Goal: Transaction & Acquisition: Purchase product/service

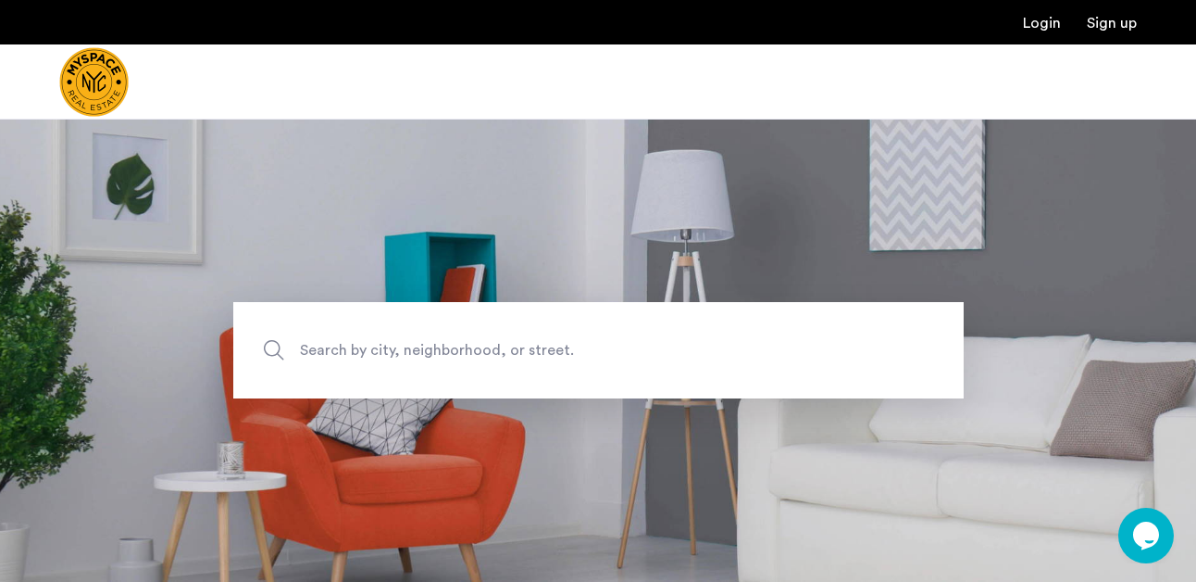
click at [91, 87] on img "Cazamio Logo" at bounding box center [93, 81] width 69 height 69
click at [389, 343] on span "Search by city, neighborhood, or street." at bounding box center [555, 350] width 511 height 25
click at [389, 343] on input "Search by city, neighborhood, or street." at bounding box center [598, 350] width 731 height 96
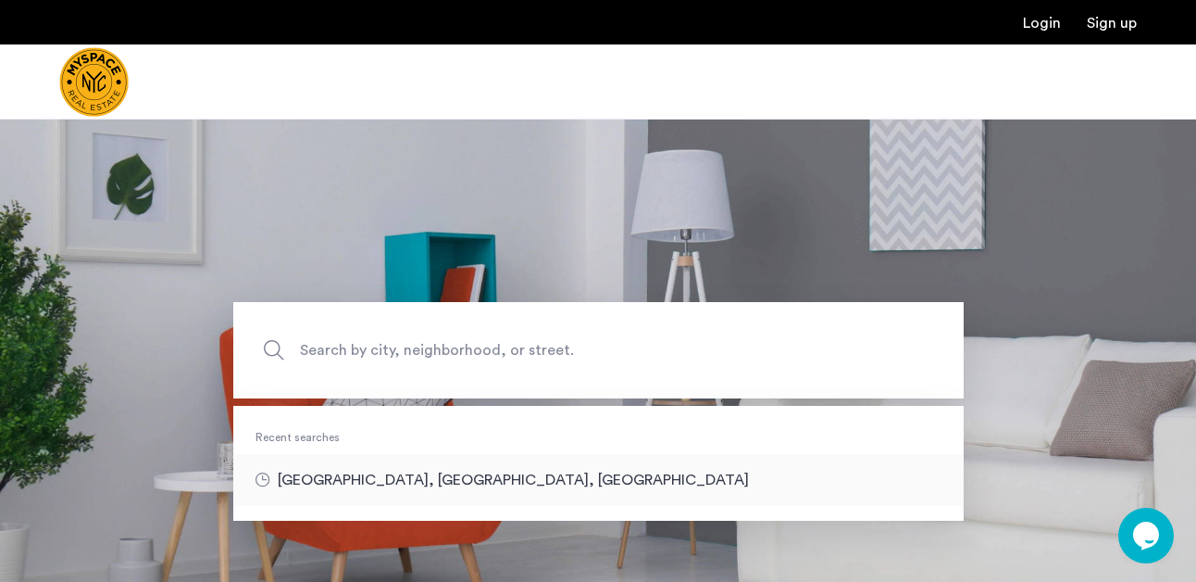
type input "**********"
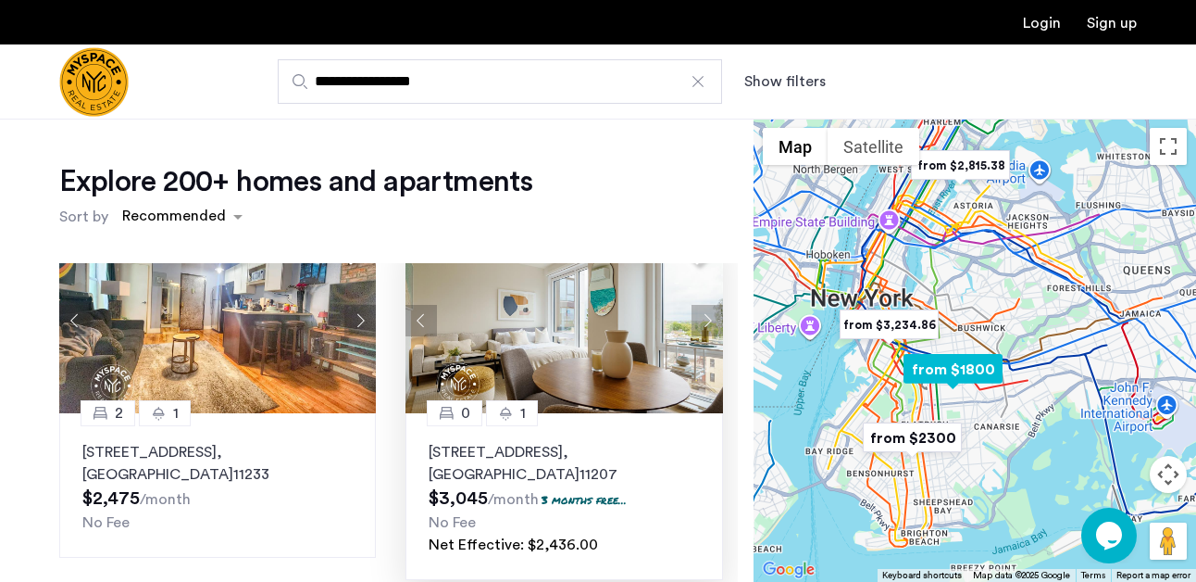
scroll to position [55, 0]
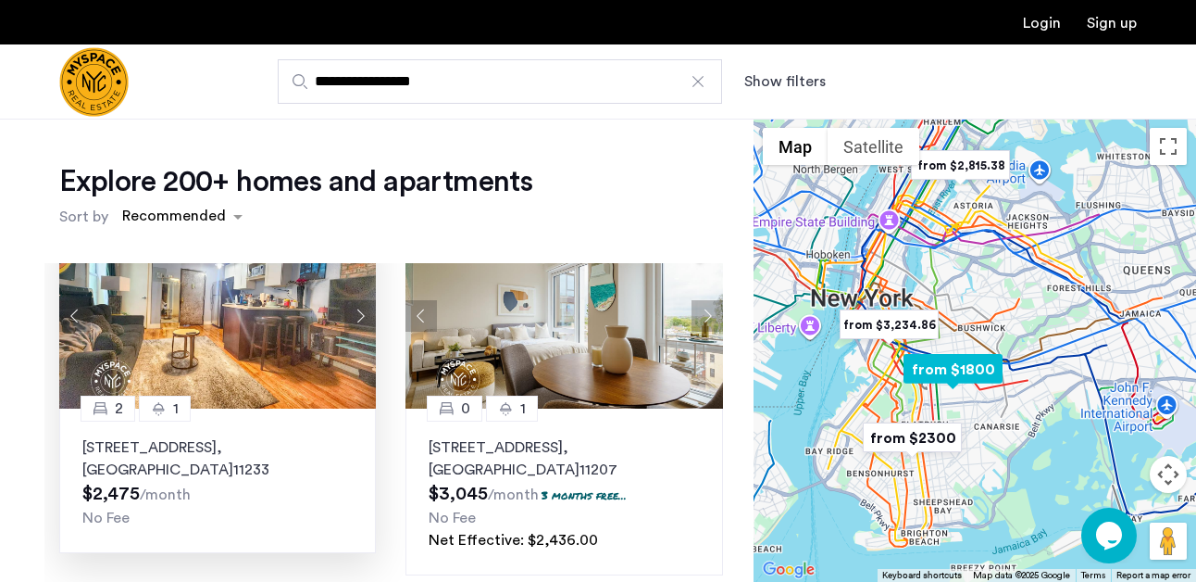
click at [356, 319] on button "Next apartment" at bounding box center [359, 315] width 31 height 31
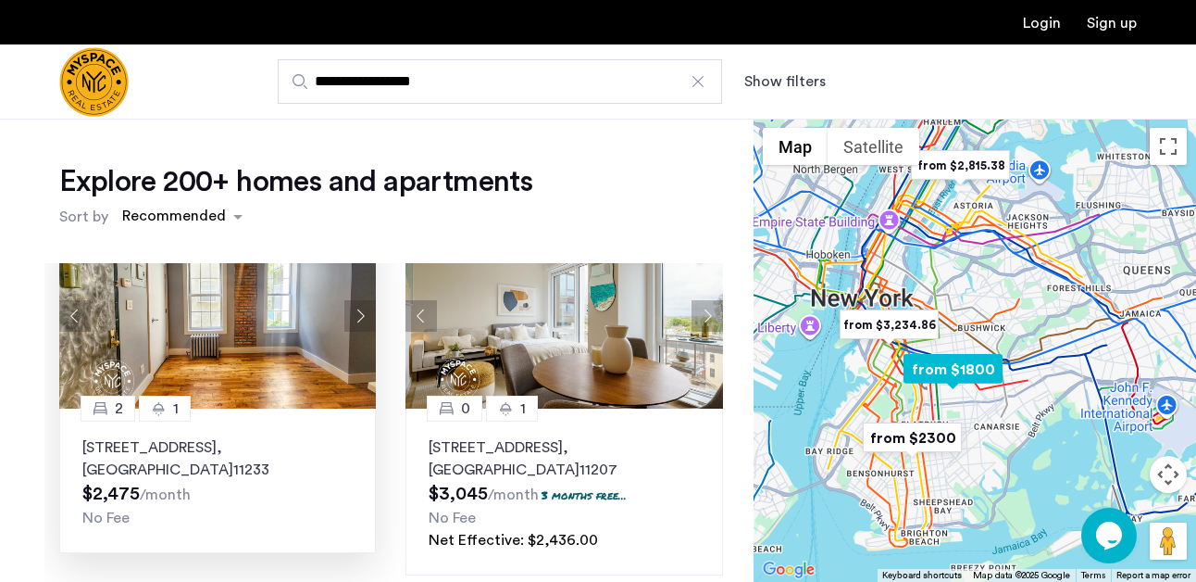
click at [356, 319] on button "Next apartment" at bounding box center [359, 315] width 31 height 31
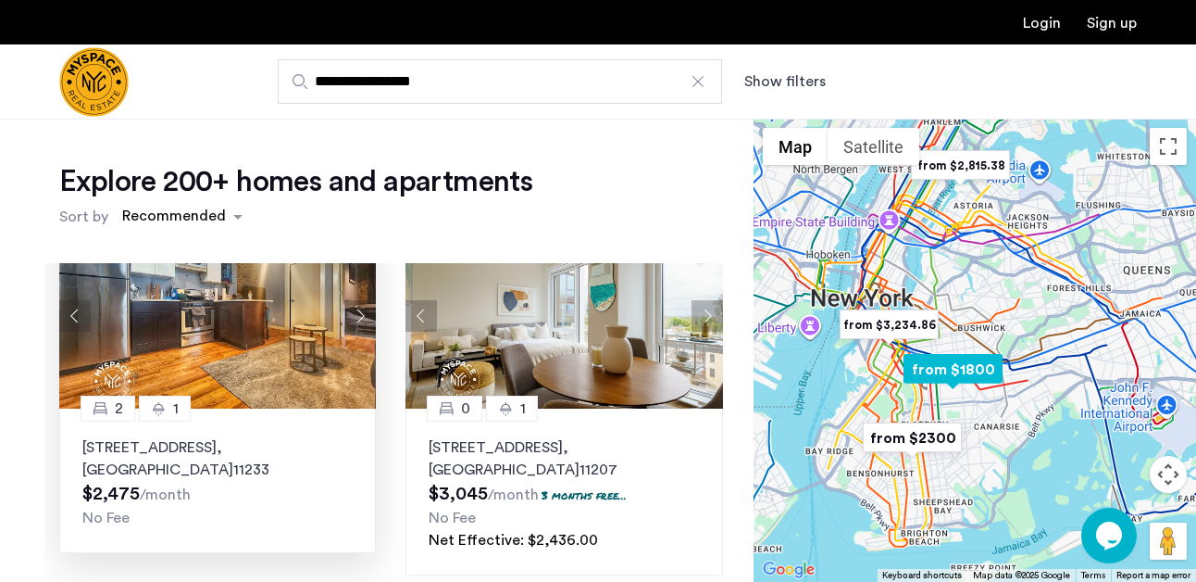
click at [356, 319] on button "Next apartment" at bounding box center [359, 315] width 31 height 31
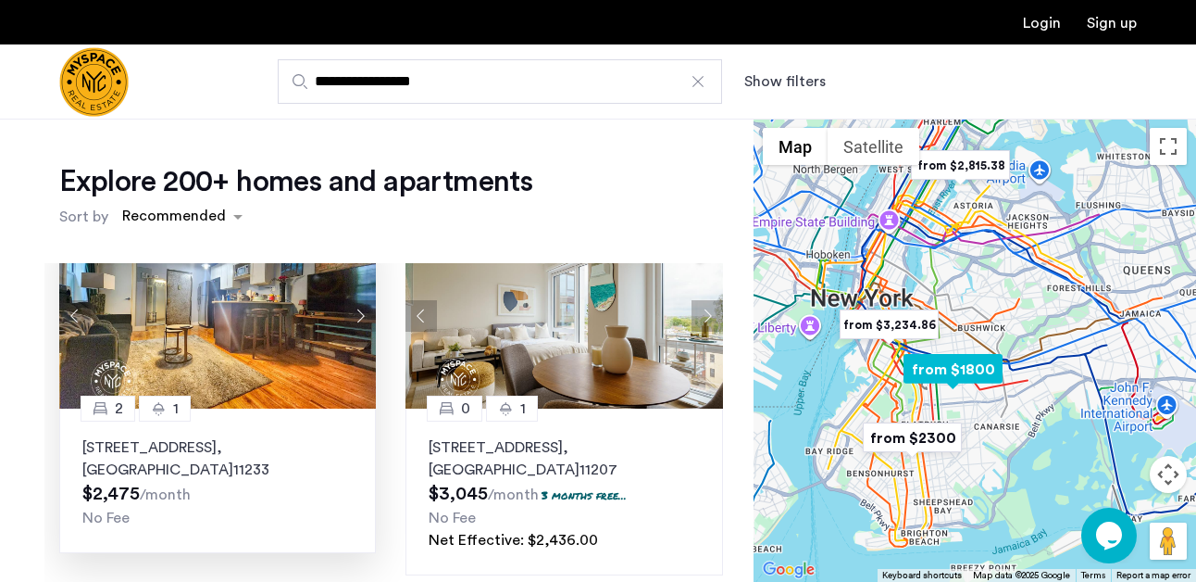
click at [356, 319] on button "Next apartment" at bounding box center [359, 315] width 31 height 31
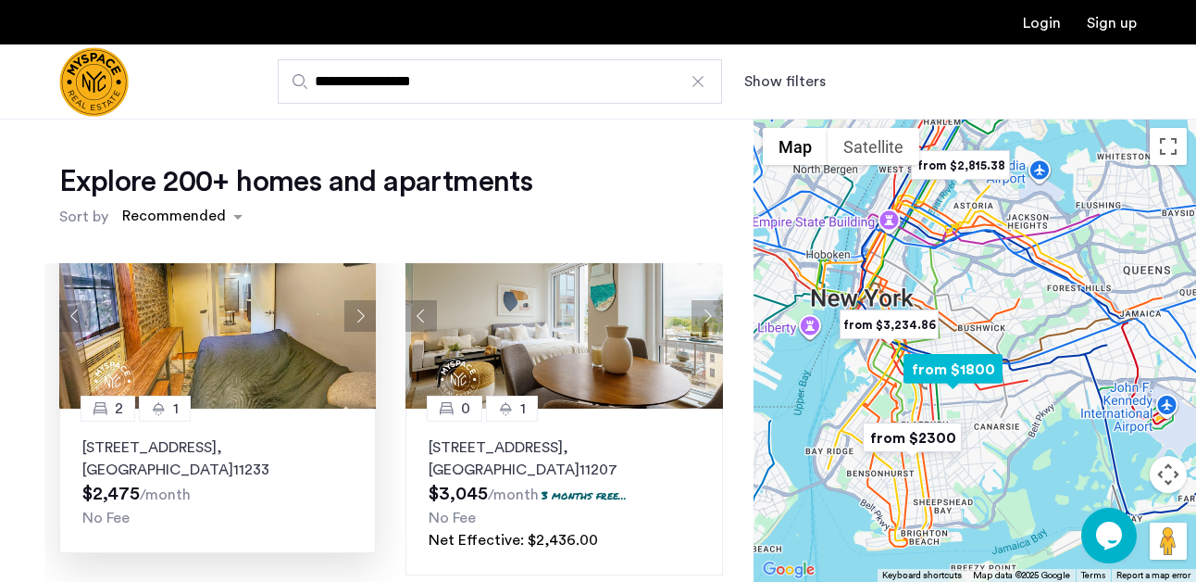
click at [356, 319] on button "Next apartment" at bounding box center [359, 315] width 31 height 31
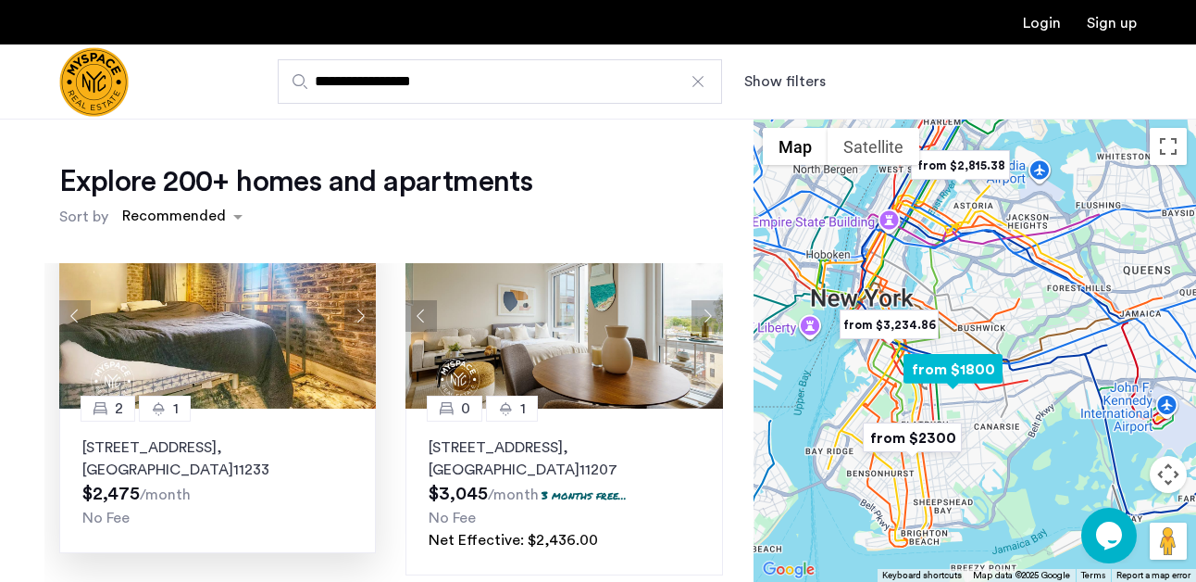
click at [356, 319] on button "Next apartment" at bounding box center [359, 315] width 31 height 31
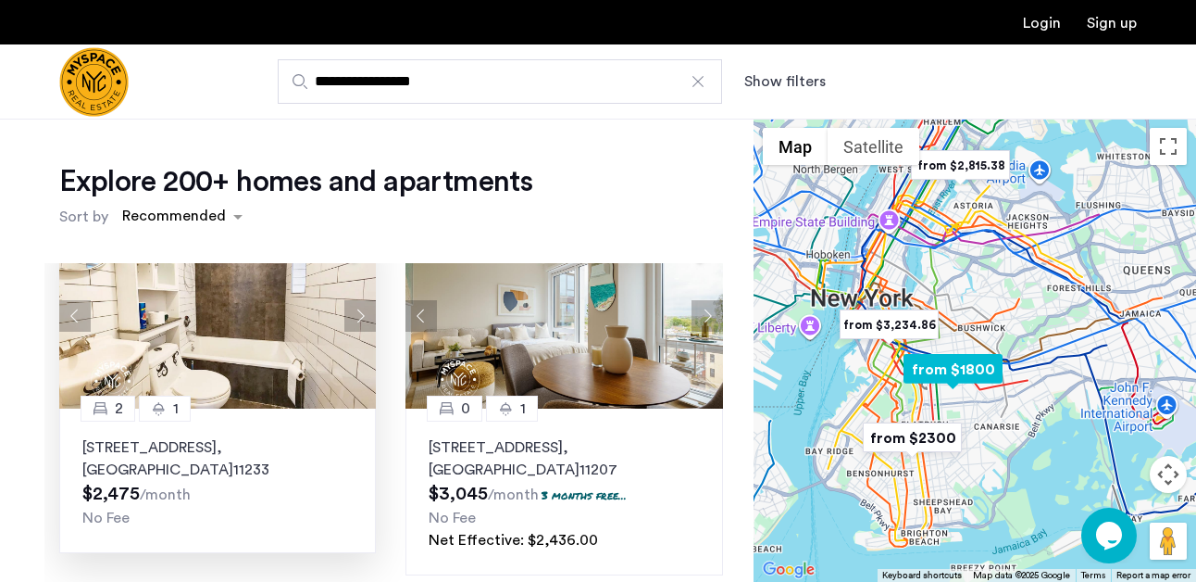
click at [356, 319] on button "Next apartment" at bounding box center [359, 315] width 31 height 31
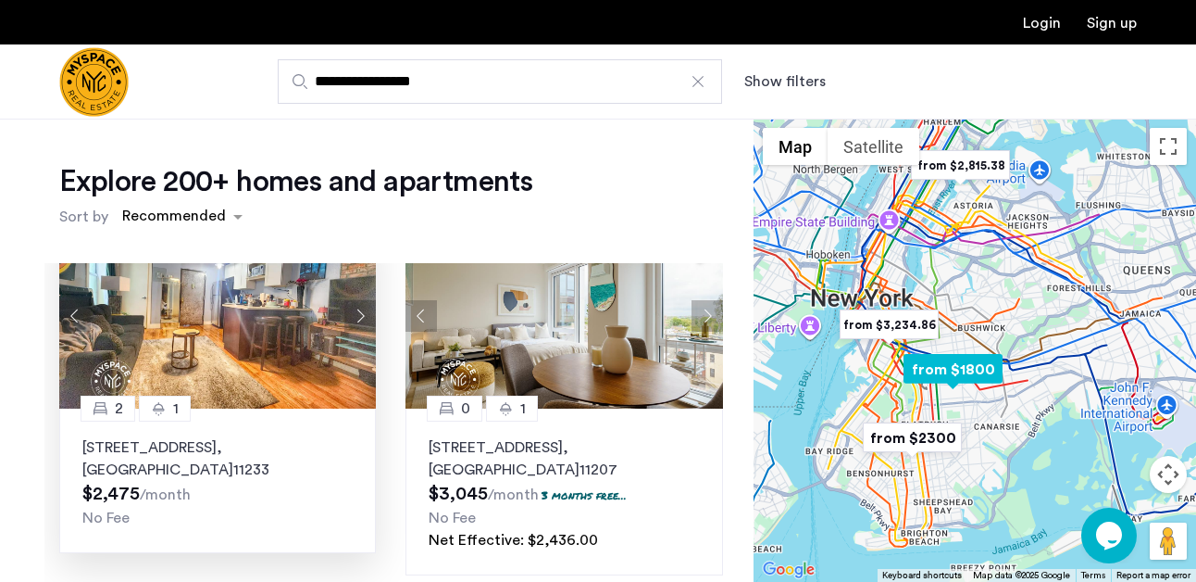
click at [356, 319] on button "Next apartment" at bounding box center [359, 315] width 31 height 31
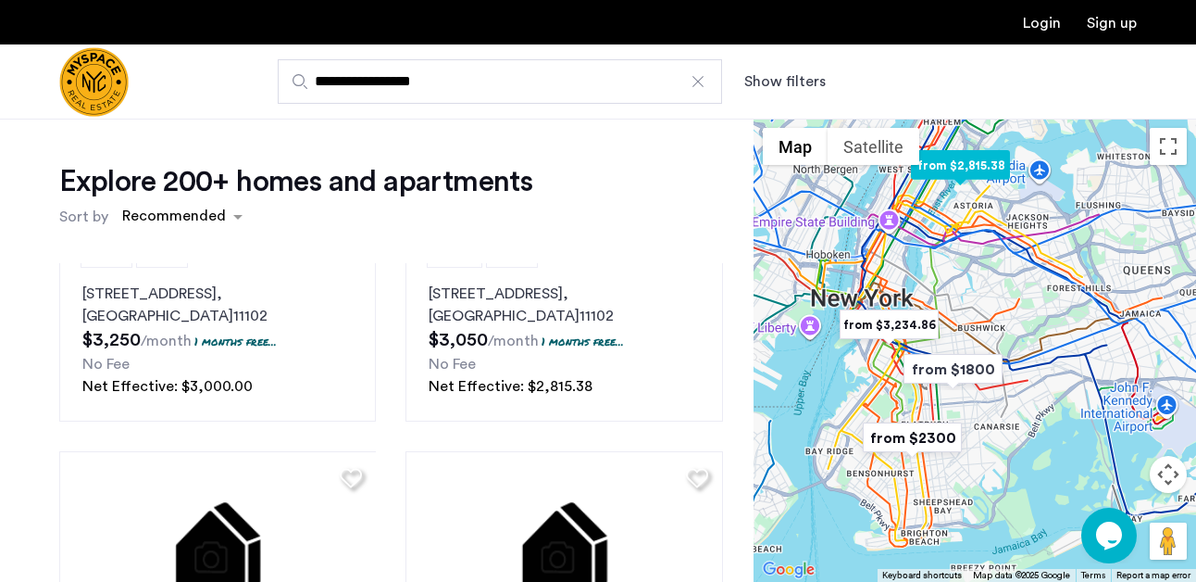
scroll to position [1068, 0]
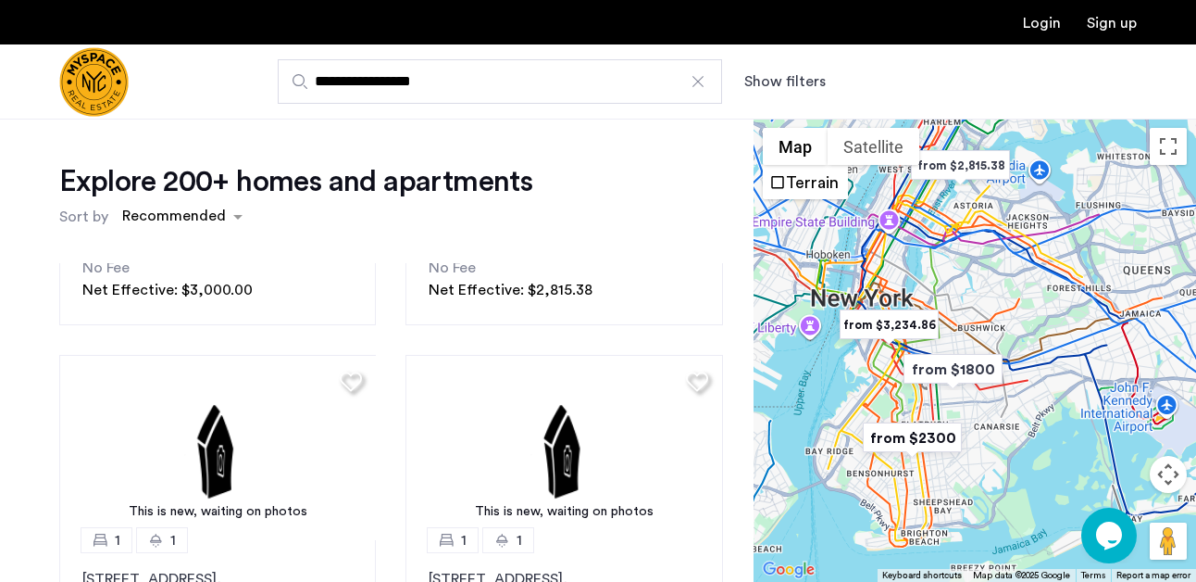
click at [805, 88] on button "Show filters" at bounding box center [785, 81] width 81 height 22
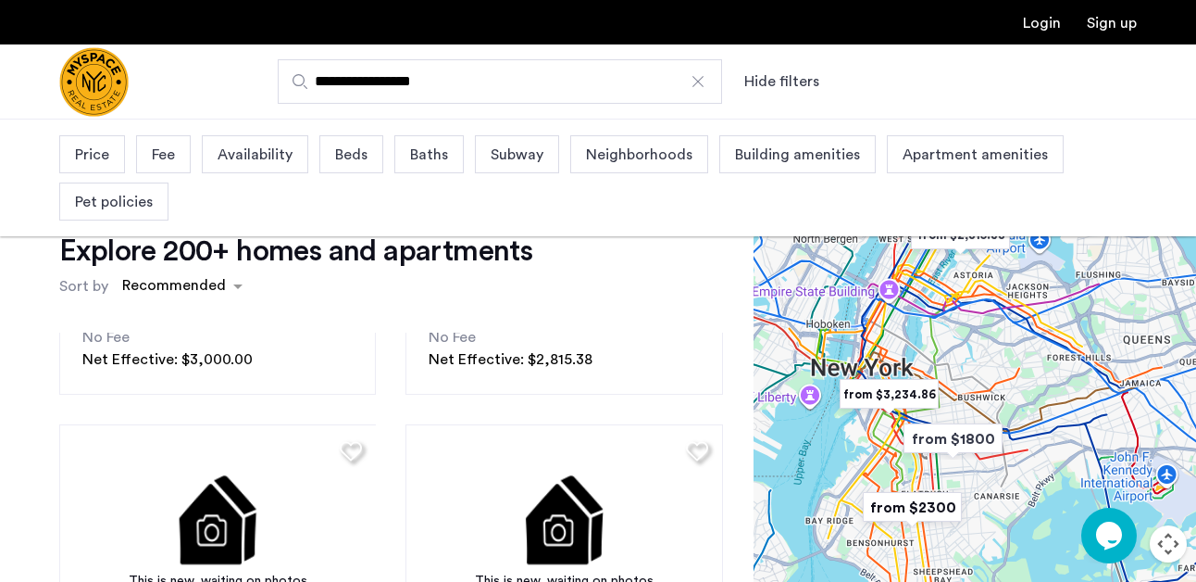
click at [88, 156] on span "Price" at bounding box center [92, 155] width 34 height 22
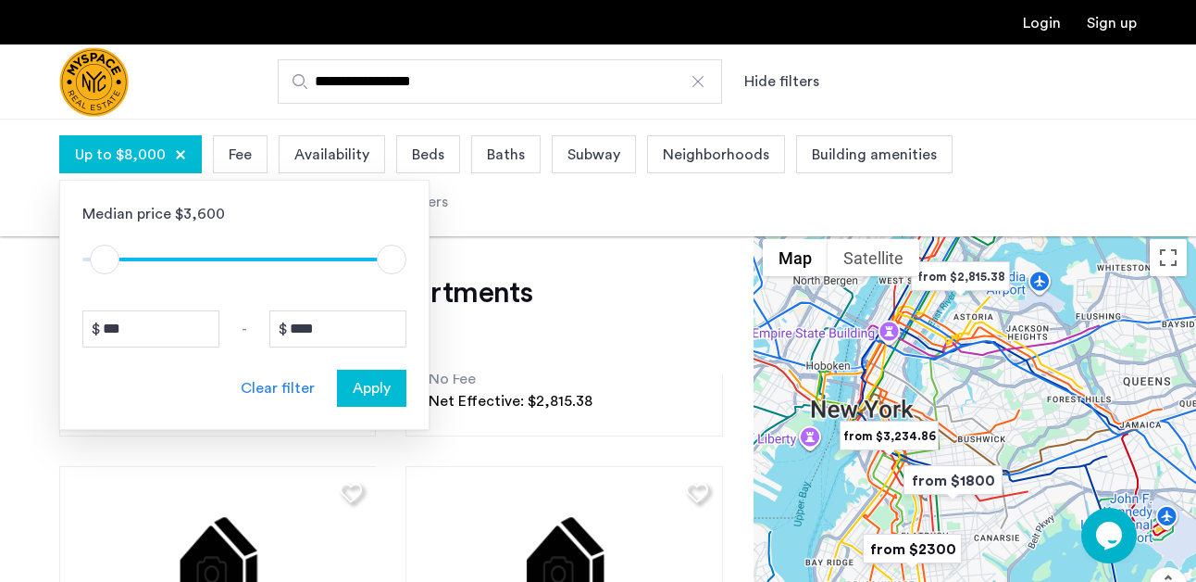
type input "*"
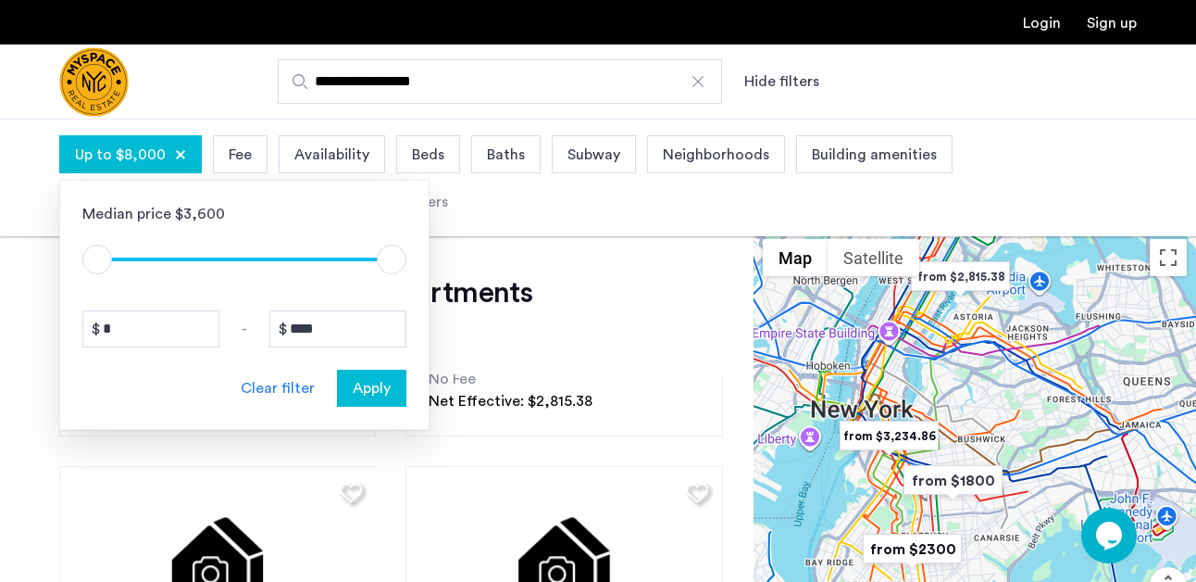
drag, startPoint x: 105, startPoint y: 262, endPoint x: 36, endPoint y: 251, distance: 69.4
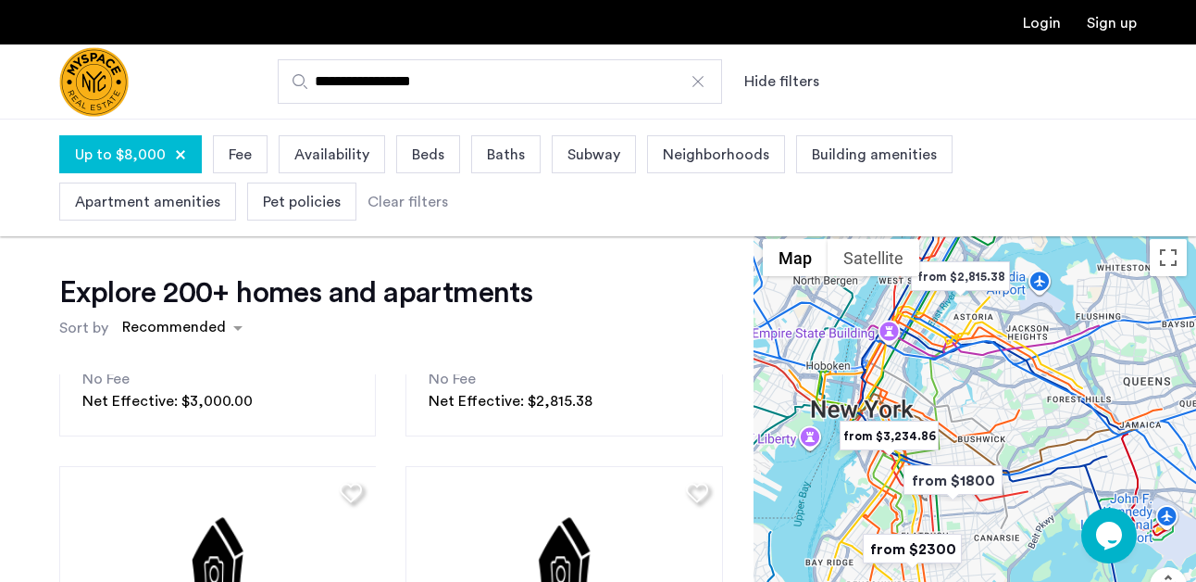
scroll to position [1068, 0]
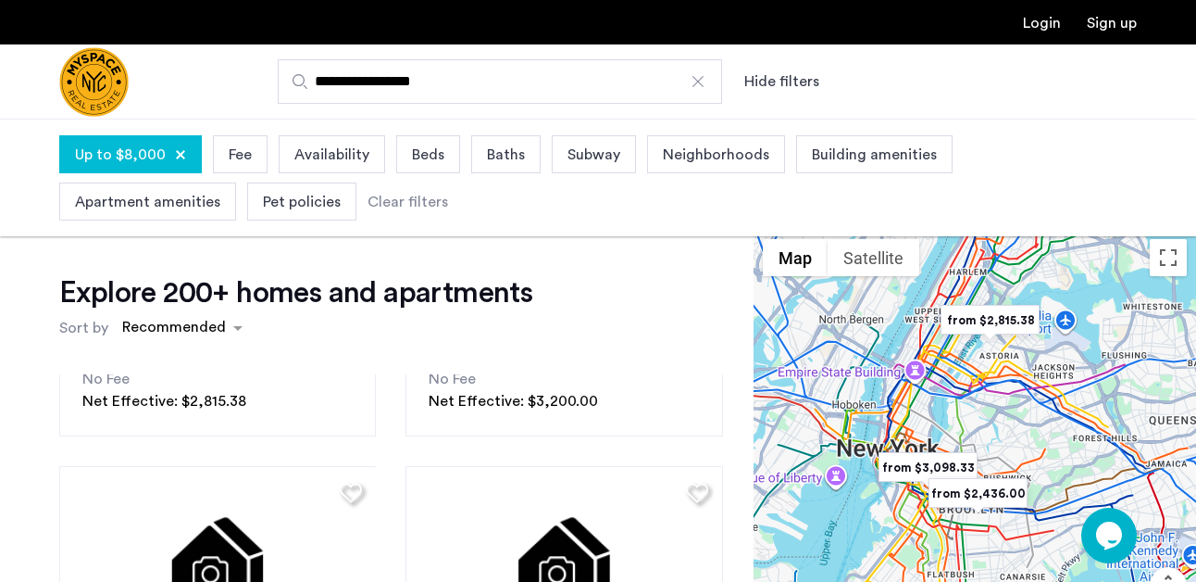
click at [148, 159] on span "Up to $8,000" at bounding box center [120, 155] width 91 height 22
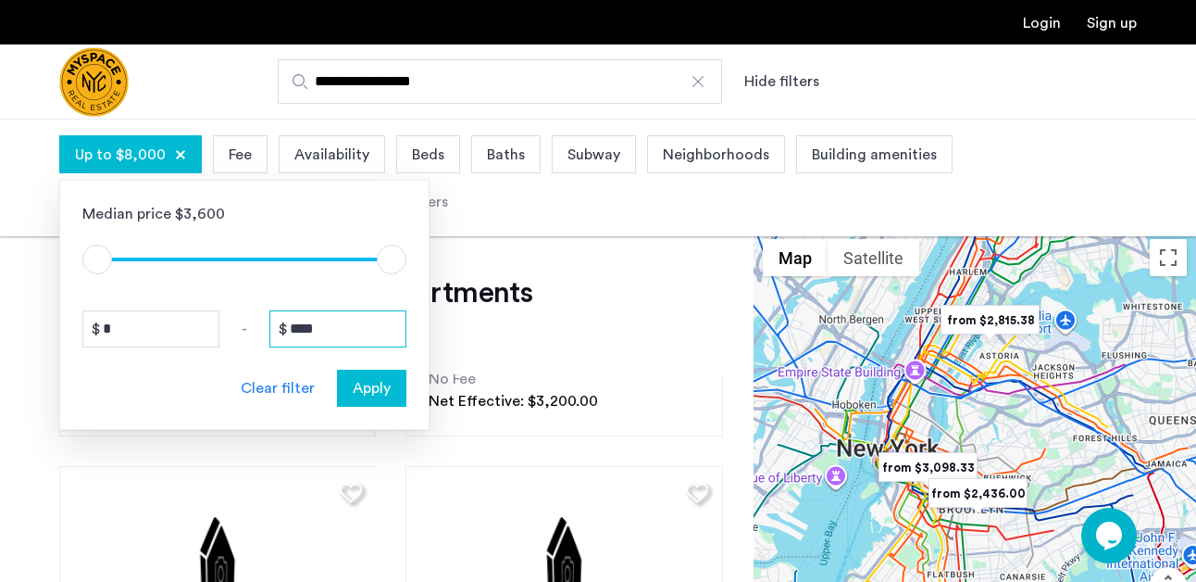
click at [352, 328] on input "****" at bounding box center [337, 328] width 137 height 37
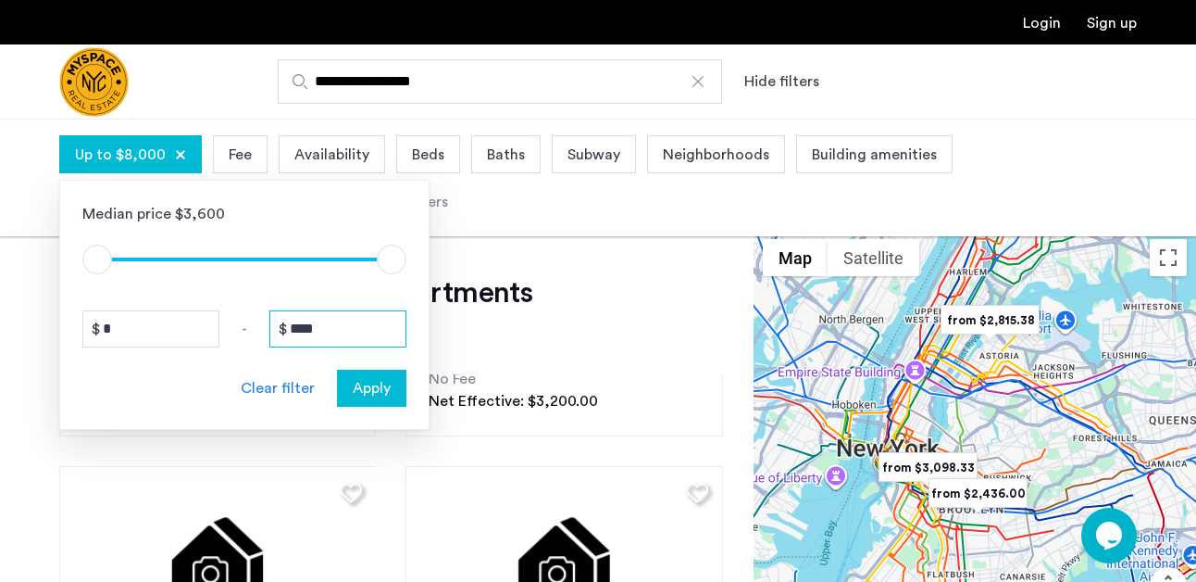
click at [352, 328] on input "****" at bounding box center [337, 328] width 137 height 37
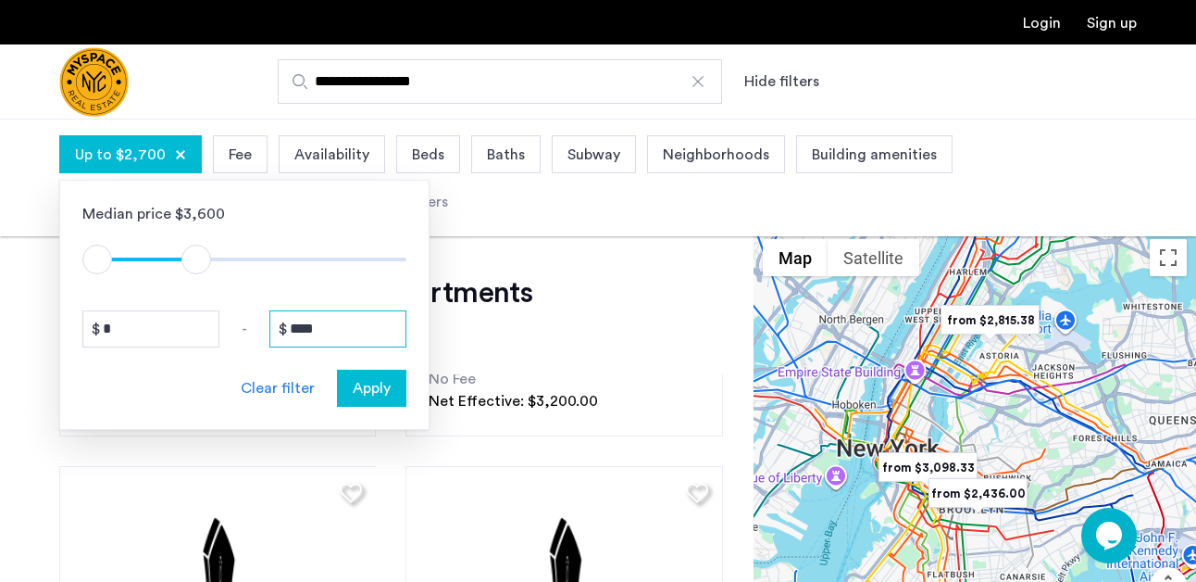
type input "****"
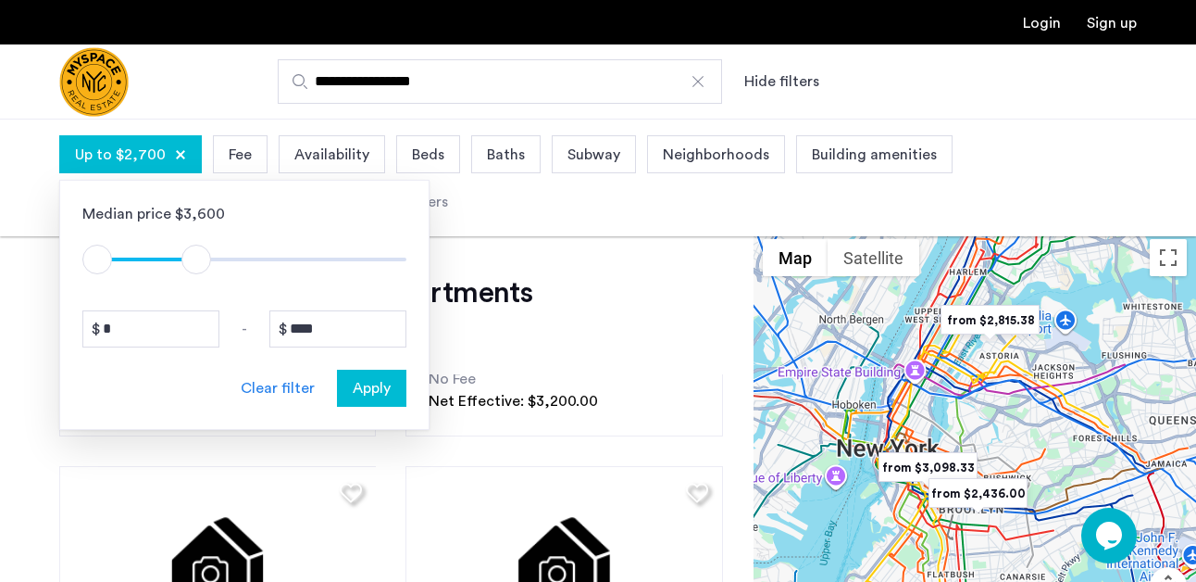
click at [373, 396] on span "Apply" at bounding box center [372, 388] width 38 height 22
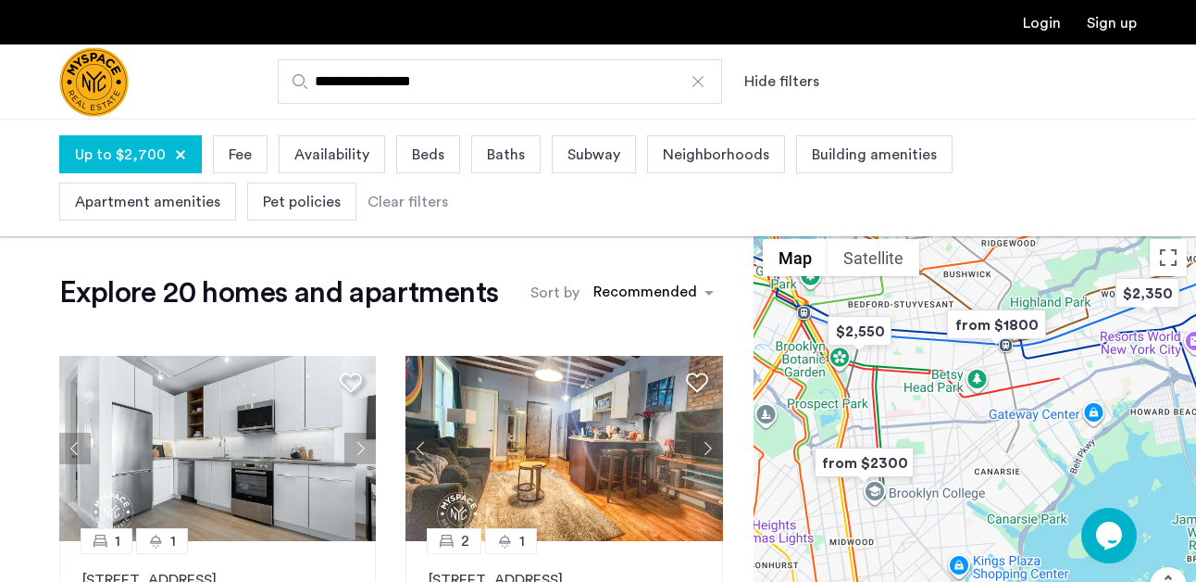
drag, startPoint x: 885, startPoint y: 360, endPoint x: 885, endPoint y: 408, distance: 48.2
click at [885, 408] on div at bounding box center [975, 461] width 443 height 463
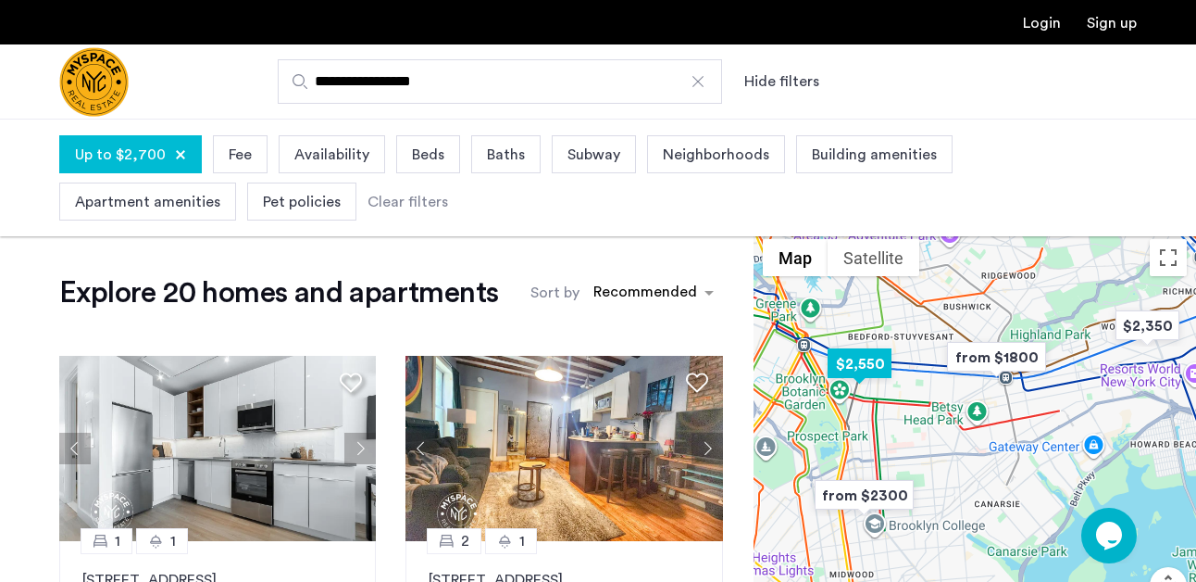
click at [875, 367] on img "$2,550" at bounding box center [859, 364] width 79 height 42
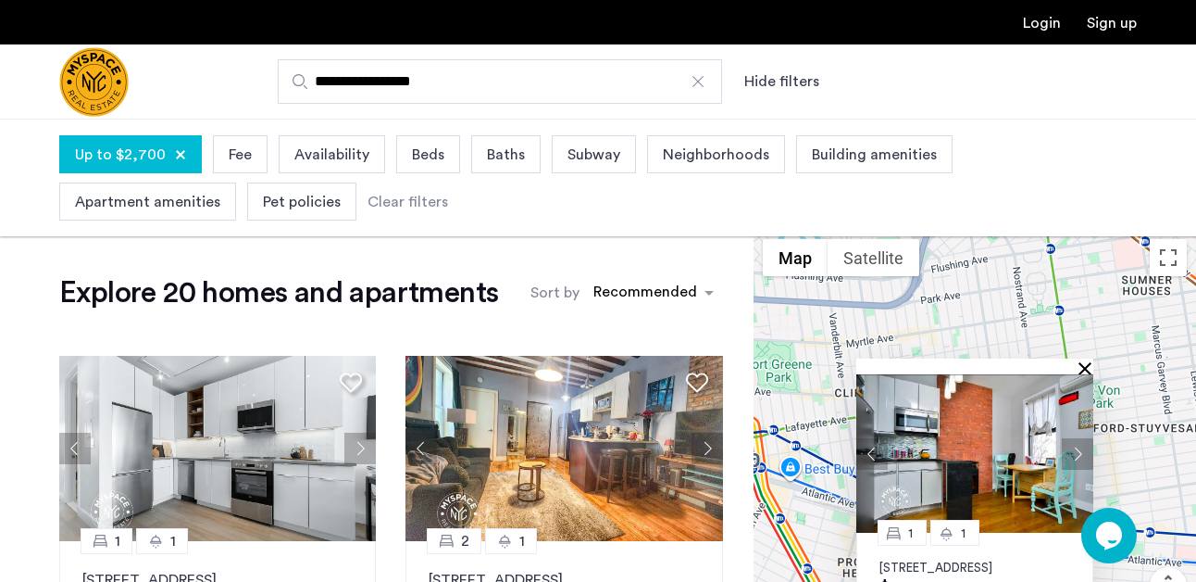
click at [1092, 362] on button "Close" at bounding box center [1089, 367] width 13 height 13
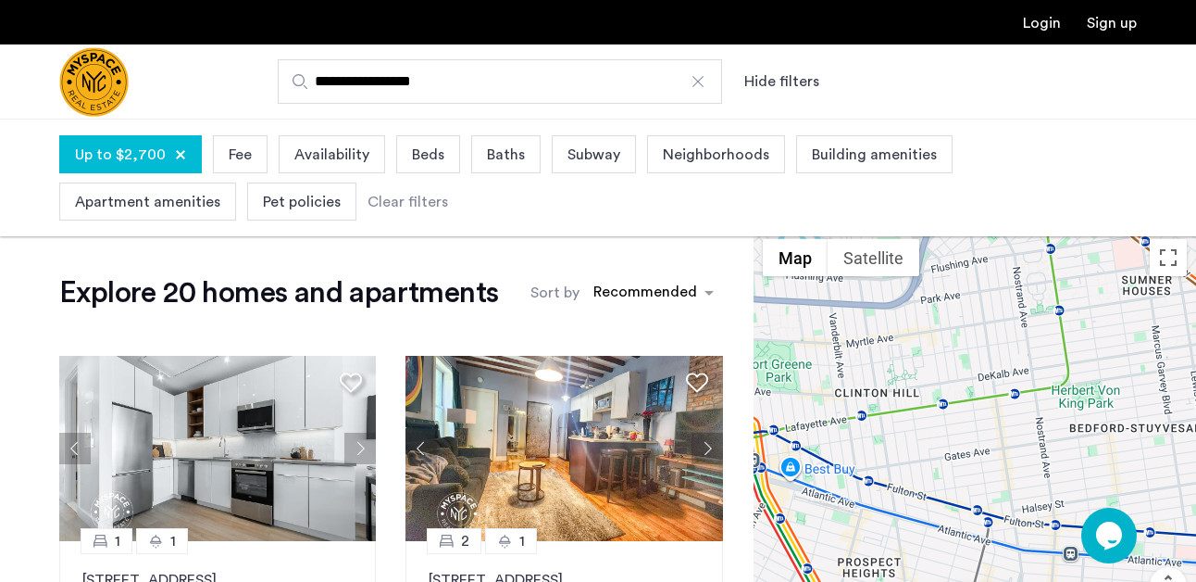
drag, startPoint x: 1008, startPoint y: 493, endPoint x: 956, endPoint y: 326, distance: 174.9
click at [956, 326] on div "To navigate, press the arrow keys." at bounding box center [975, 461] width 443 height 463
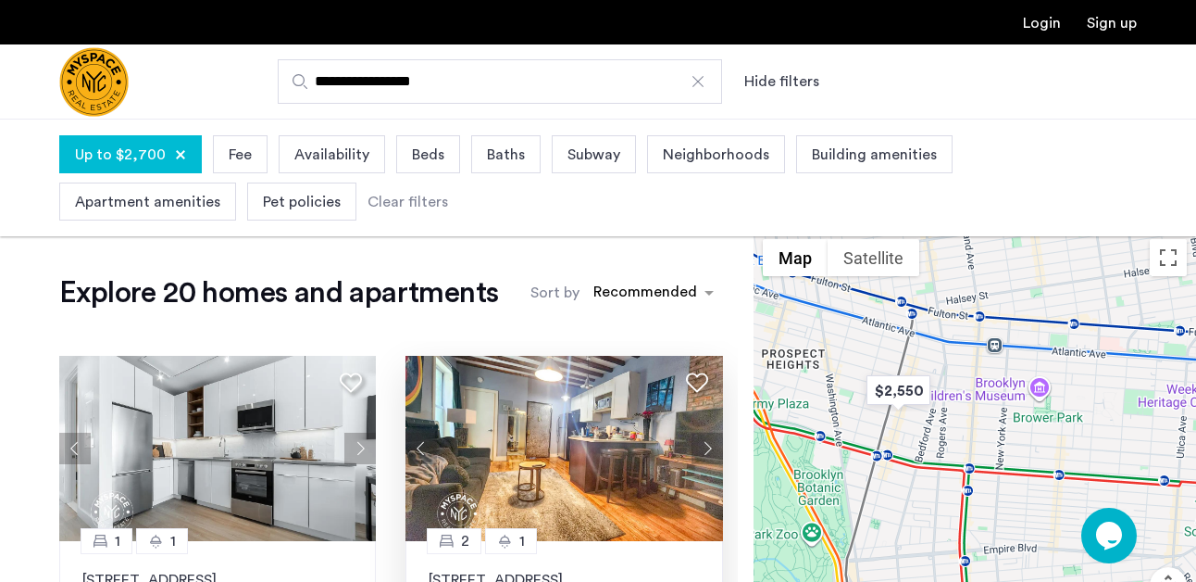
click at [604, 443] on img at bounding box center [565, 448] width 318 height 185
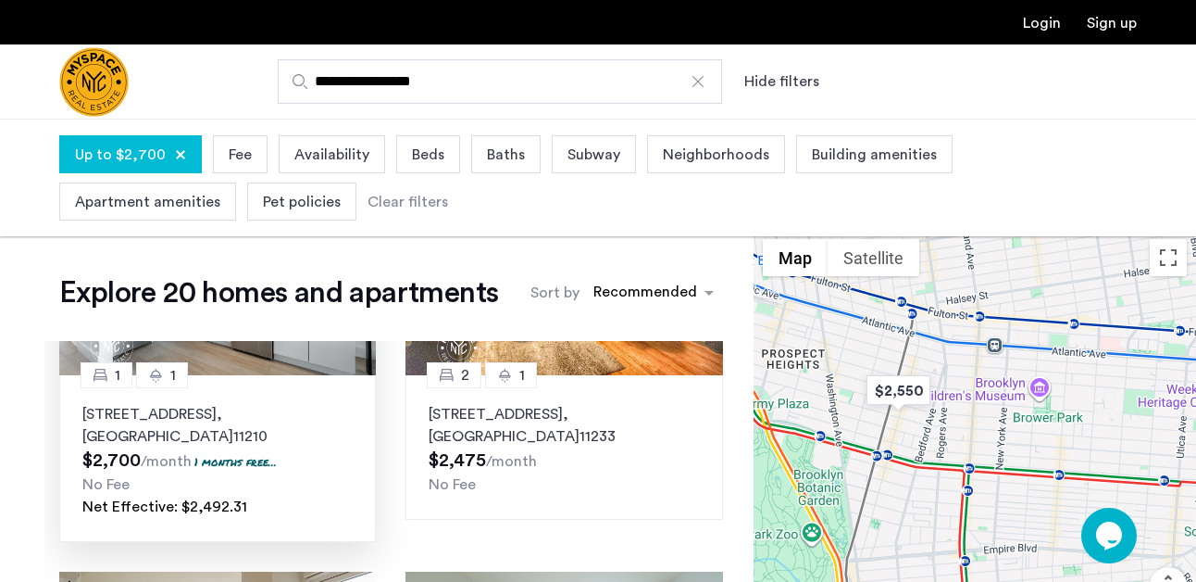
scroll to position [168, 0]
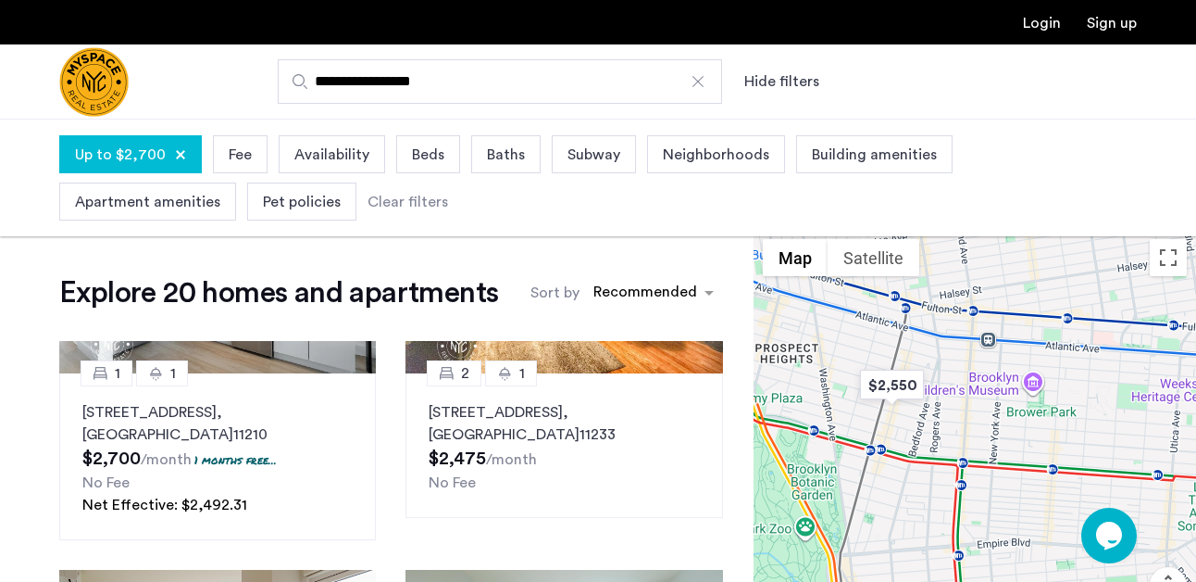
drag, startPoint x: 906, startPoint y: 439, endPoint x: 837, endPoint y: 387, distance: 85.9
click at [837, 387] on div at bounding box center [975, 461] width 443 height 463
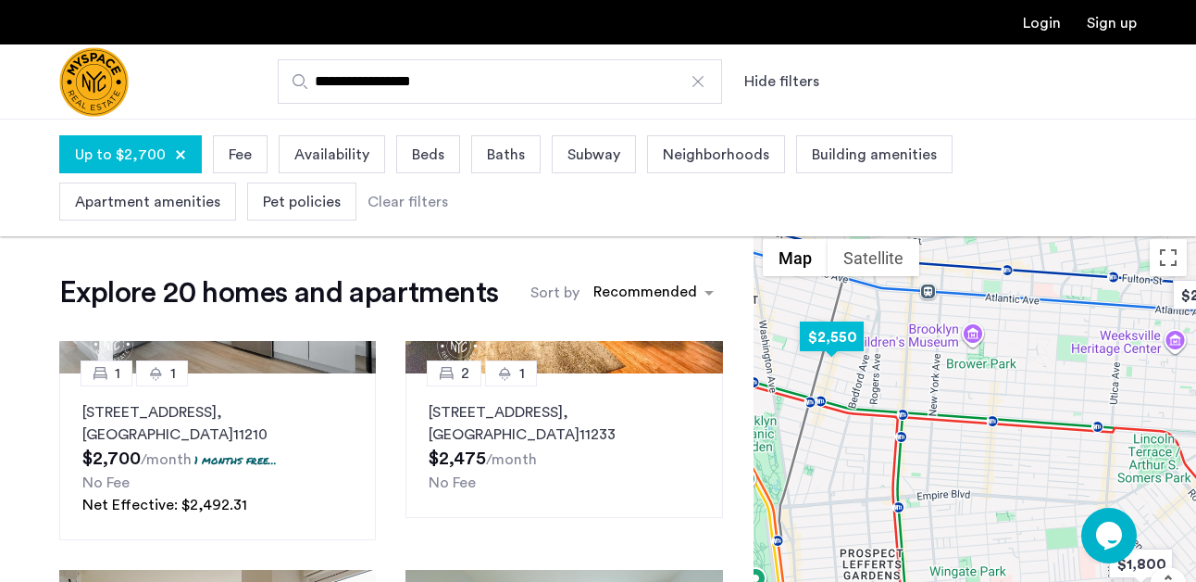
click at [849, 342] on img "$2,550" at bounding box center [832, 337] width 79 height 42
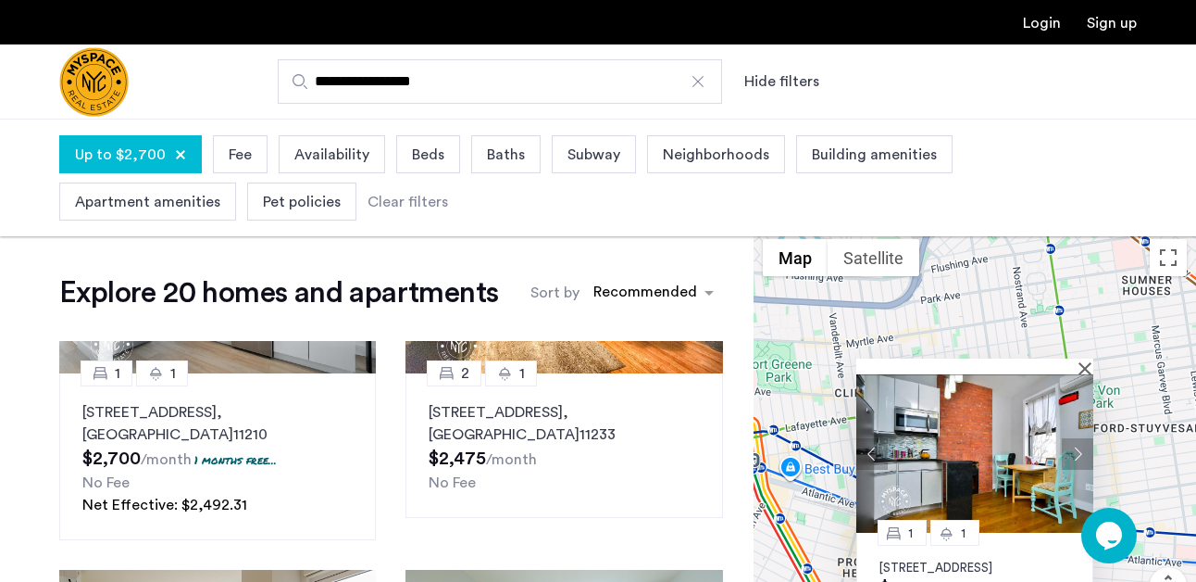
click at [1023, 455] on img at bounding box center [975, 453] width 237 height 158
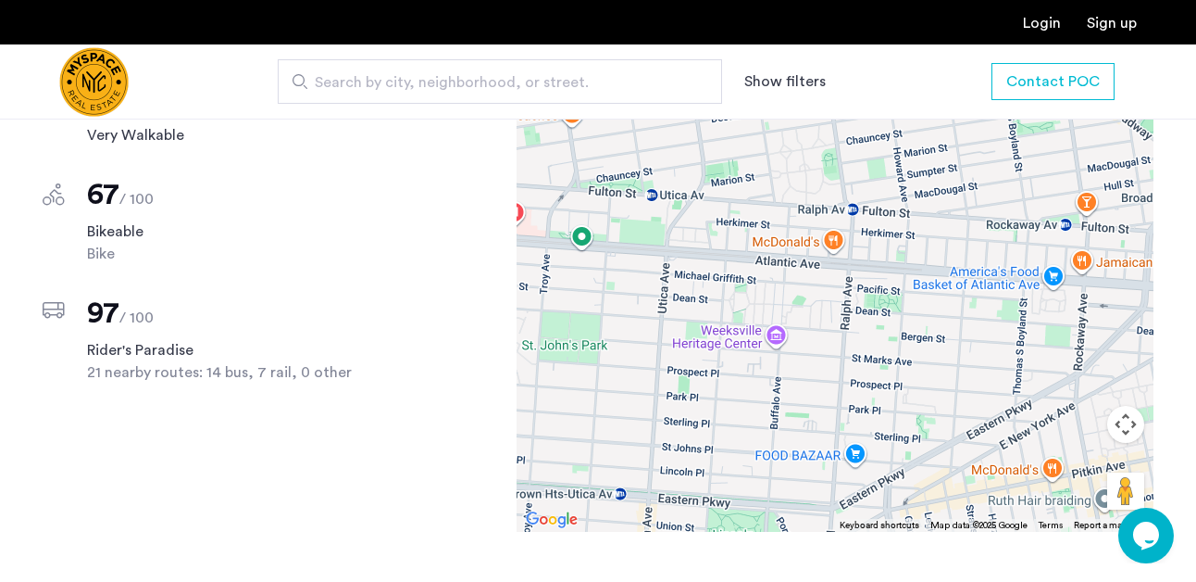
scroll to position [1333, 0]
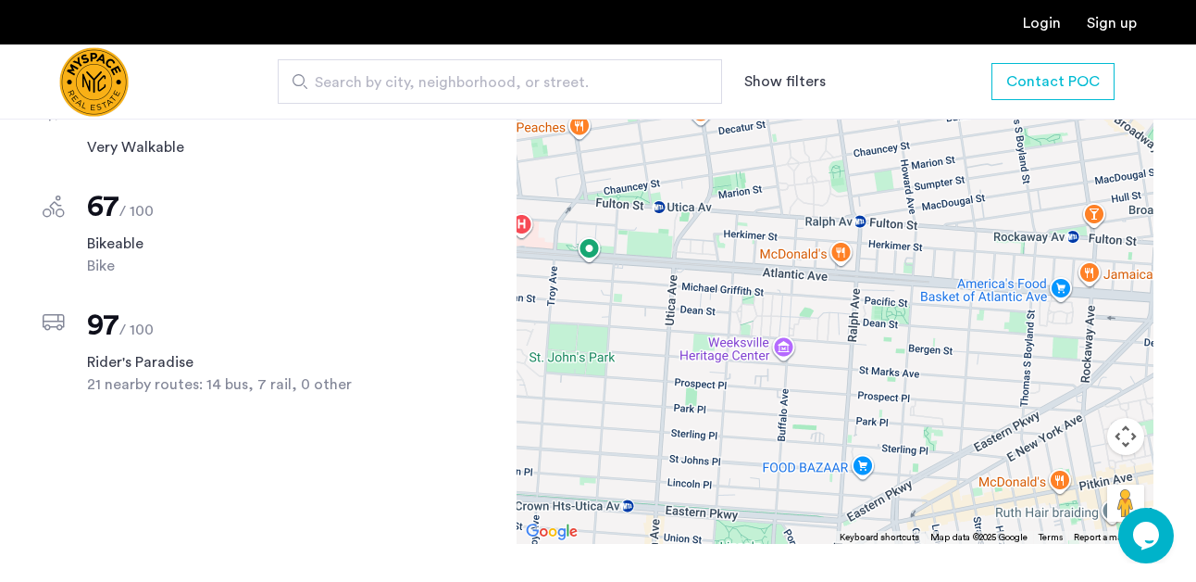
drag, startPoint x: 774, startPoint y: 323, endPoint x: 801, endPoint y: 323, distance: 26.9
click at [801, 323] on div at bounding box center [835, 284] width 637 height 519
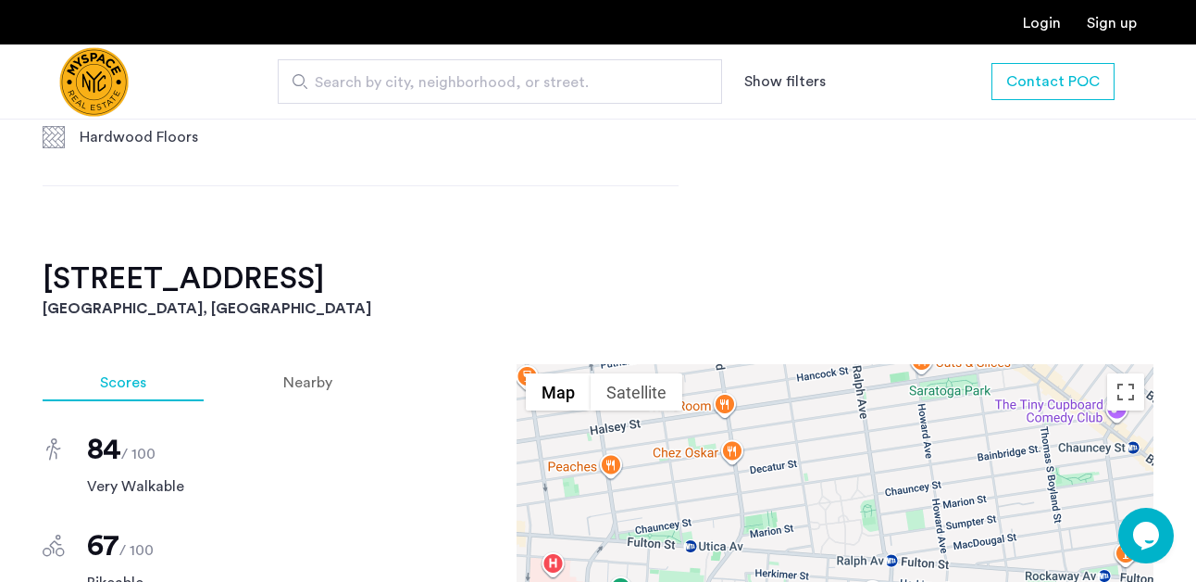
scroll to position [991, 0]
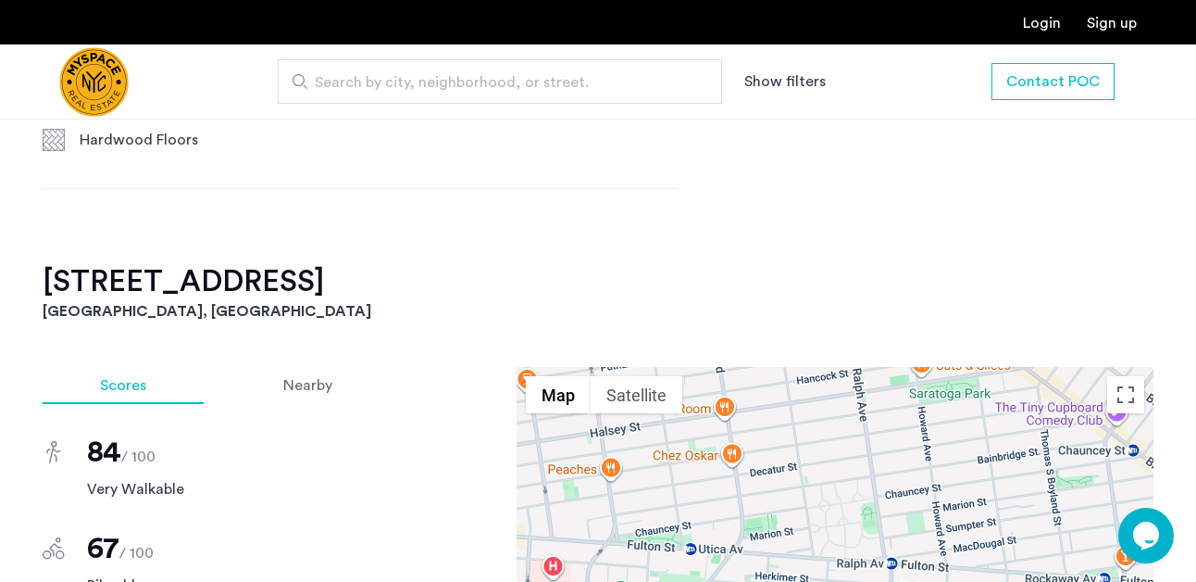
drag, startPoint x: 44, startPoint y: 279, endPoint x: 452, endPoint y: 280, distance: 407.5
click at [454, 280] on h2 "1982 Atlantic Avenue, Unit 1F" at bounding box center [598, 281] width 1111 height 37
copy h2 "1982 Atlantic Avenue, Unit 1F"
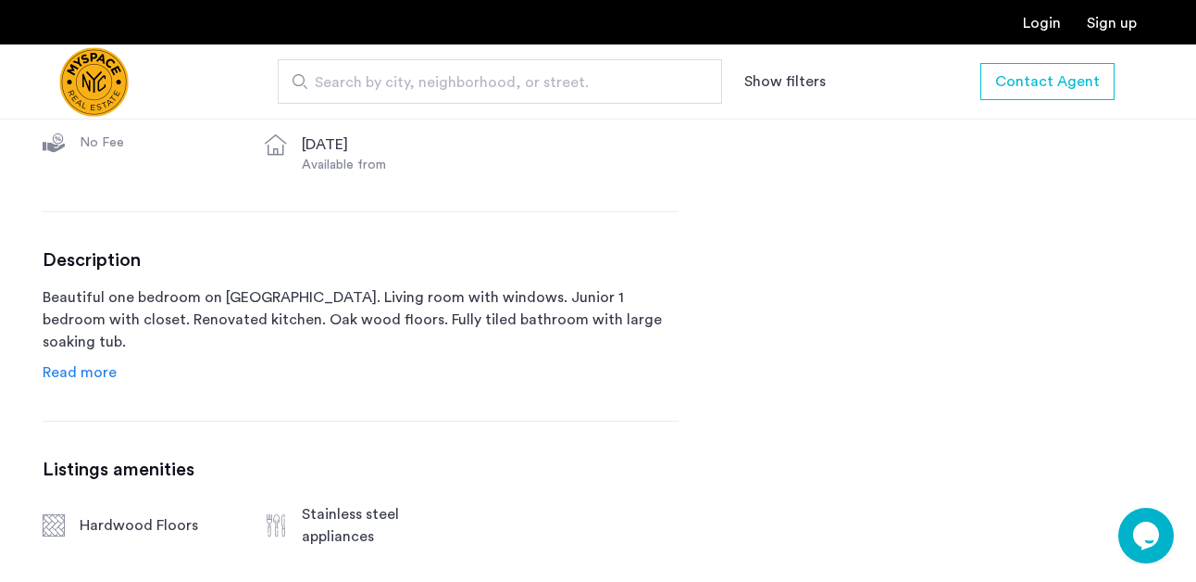
scroll to position [831, 0]
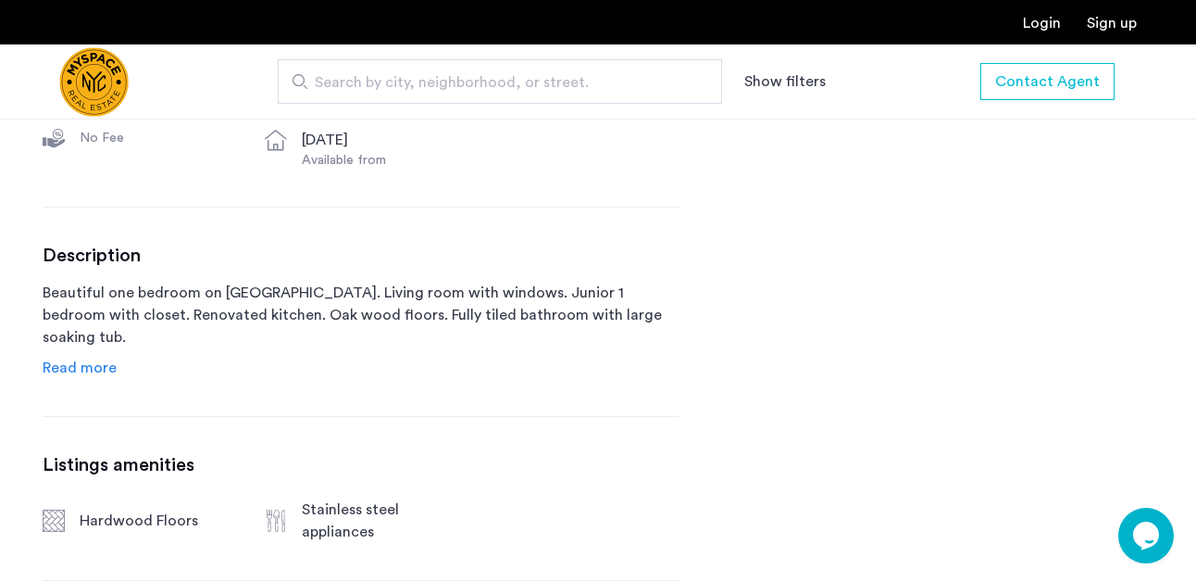
click at [107, 355] on div "Description Beautiful one bedroom on [GEOGRAPHIC_DATA]. Living room with window…" at bounding box center [361, 311] width 636 height 134
click at [105, 364] on span "Read more" at bounding box center [80, 367] width 74 height 15
